Goal: Navigation & Orientation: Find specific page/section

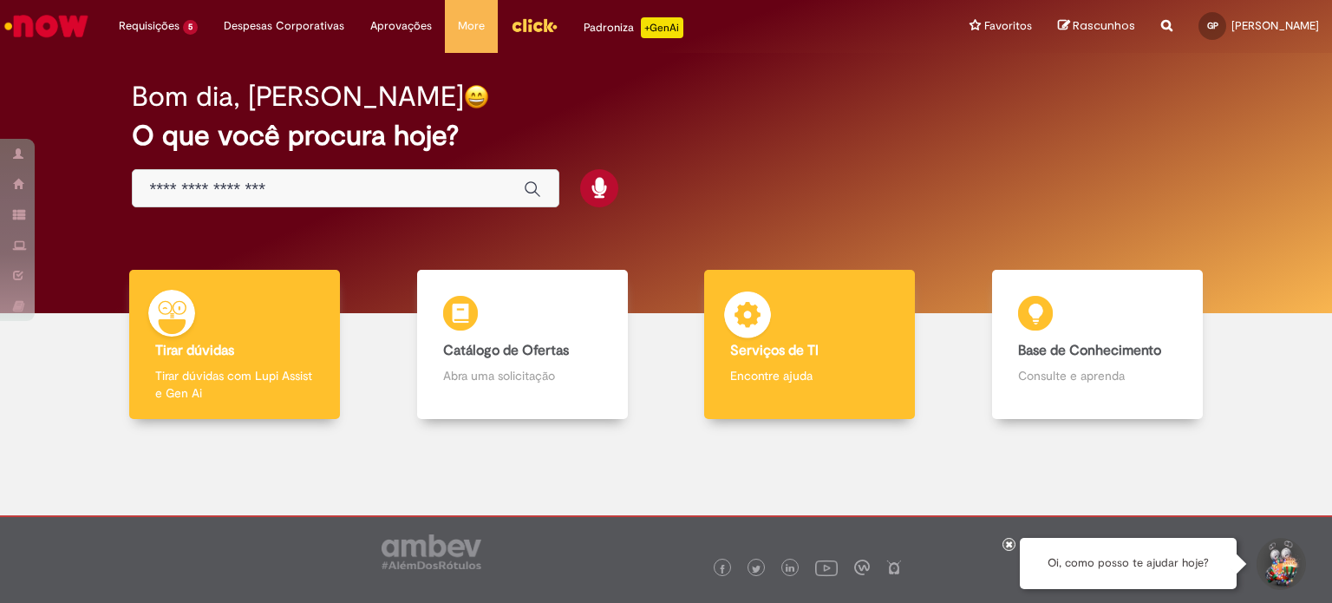
click at [829, 363] on div "Serviços de TI Serviços de TI Encontre ajuda" at bounding box center [809, 345] width 211 height 150
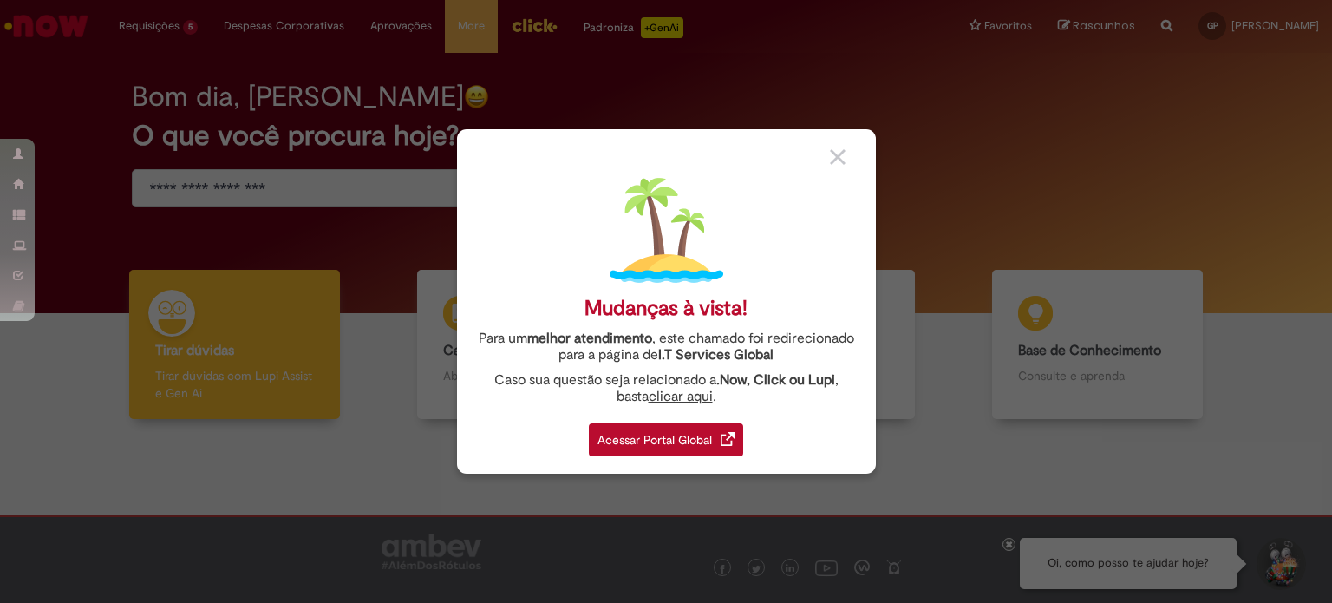
click at [708, 438] on div "Acessar Portal Global" at bounding box center [666, 439] width 154 height 33
click at [688, 434] on div "Acessar Portal Global" at bounding box center [666, 439] width 154 height 33
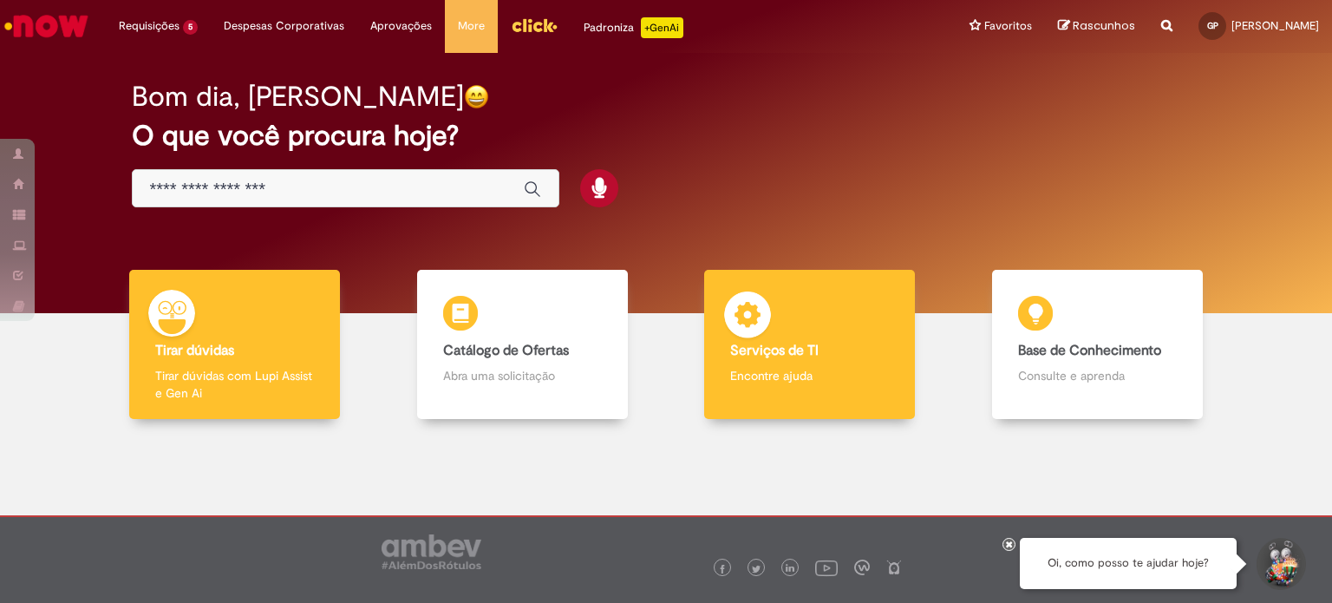
click at [787, 344] on b "Serviços de TI" at bounding box center [774, 350] width 88 height 17
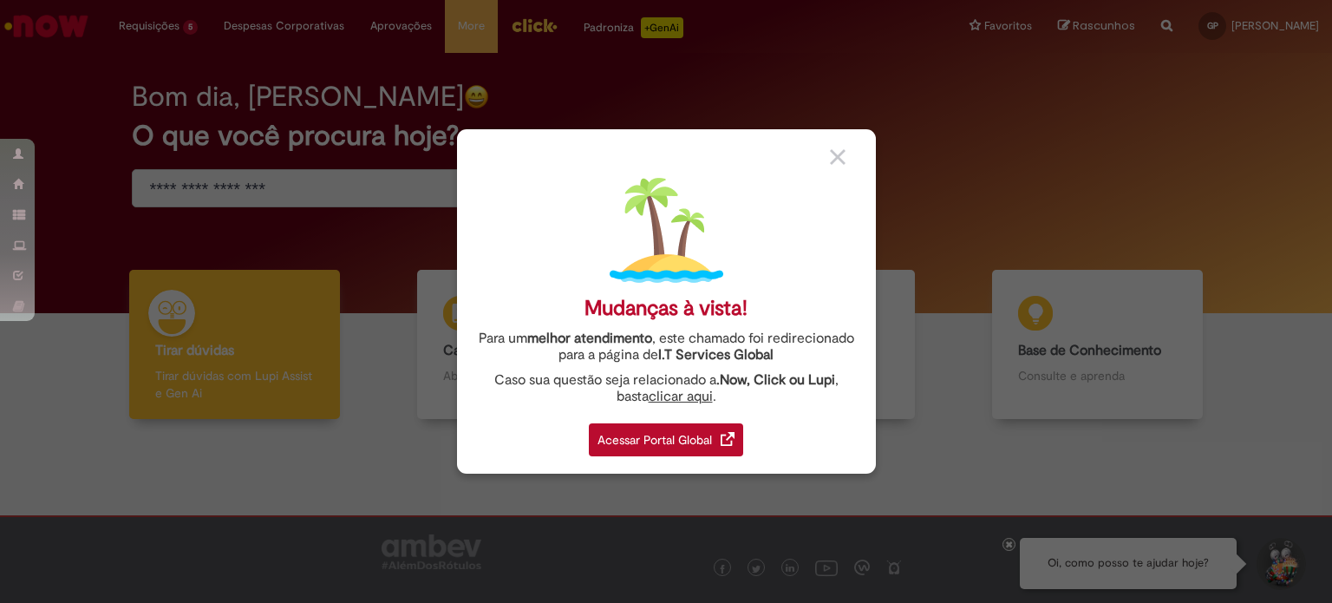
click at [705, 441] on div "Acessar Portal Global" at bounding box center [666, 439] width 154 height 33
